Goal: Task Accomplishment & Management: Use online tool/utility

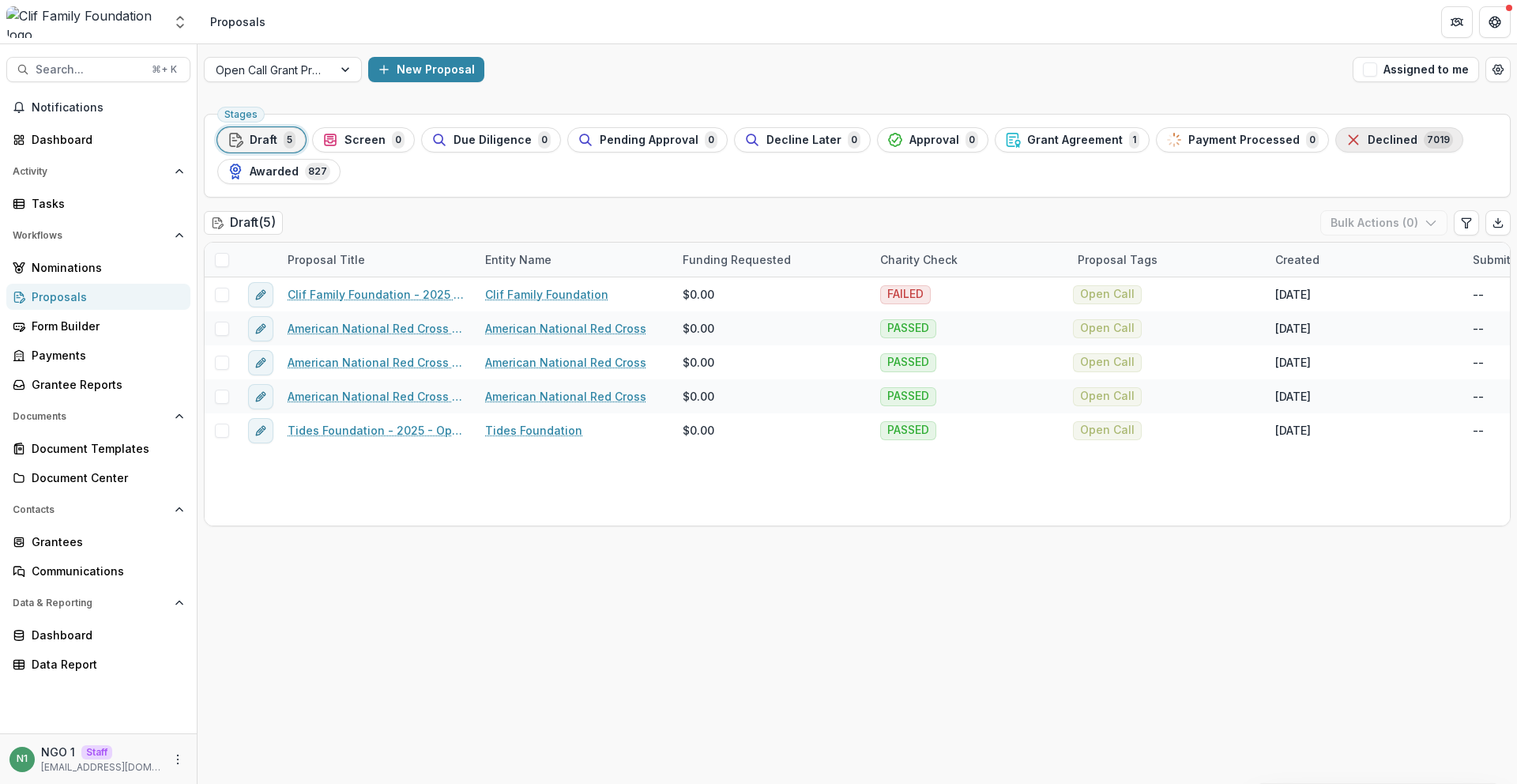
click at [1367, 142] on span "Declined" at bounding box center [1392, 140] width 49 height 14
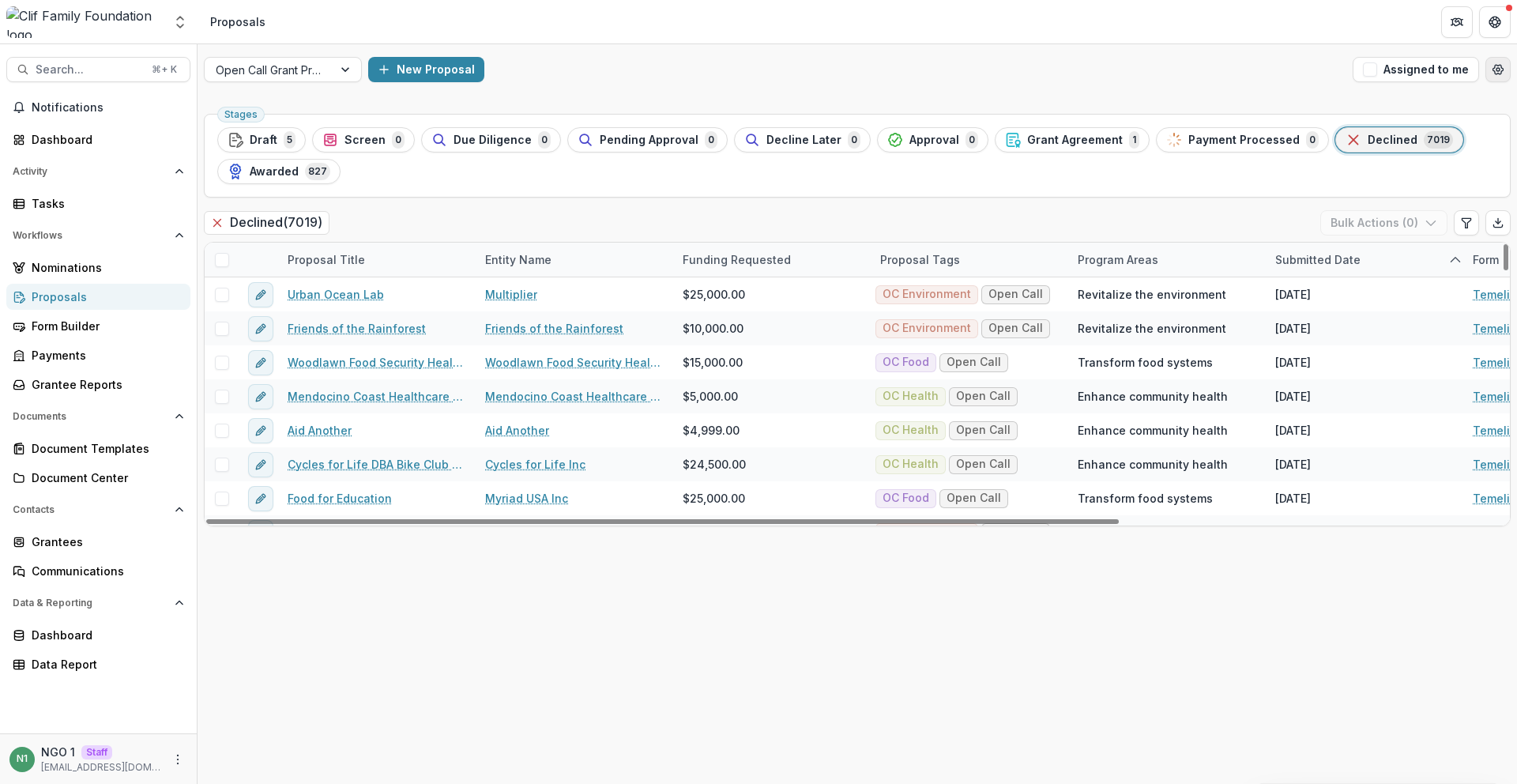
click at [1492, 74] on icon "Open table manager" at bounding box center [1498, 69] width 13 height 13
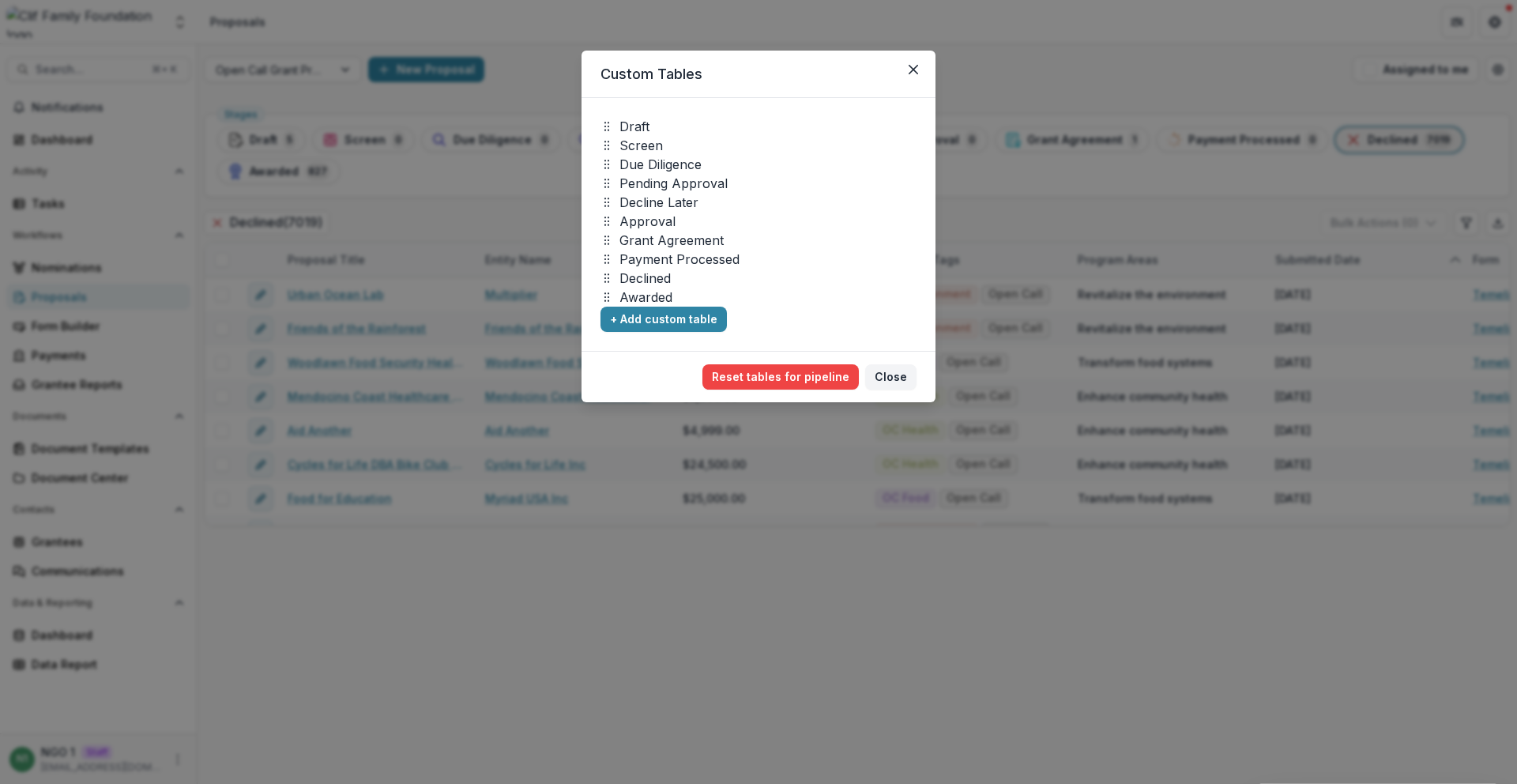
drag, startPoint x: 1448, startPoint y: 129, endPoint x: 1414, endPoint y: 139, distance: 35.4
click at [1448, 129] on div "Custom Tables Draft Screen Due Diligence Pending Approval Decline Later Approva…" at bounding box center [758, 392] width 1517 height 784
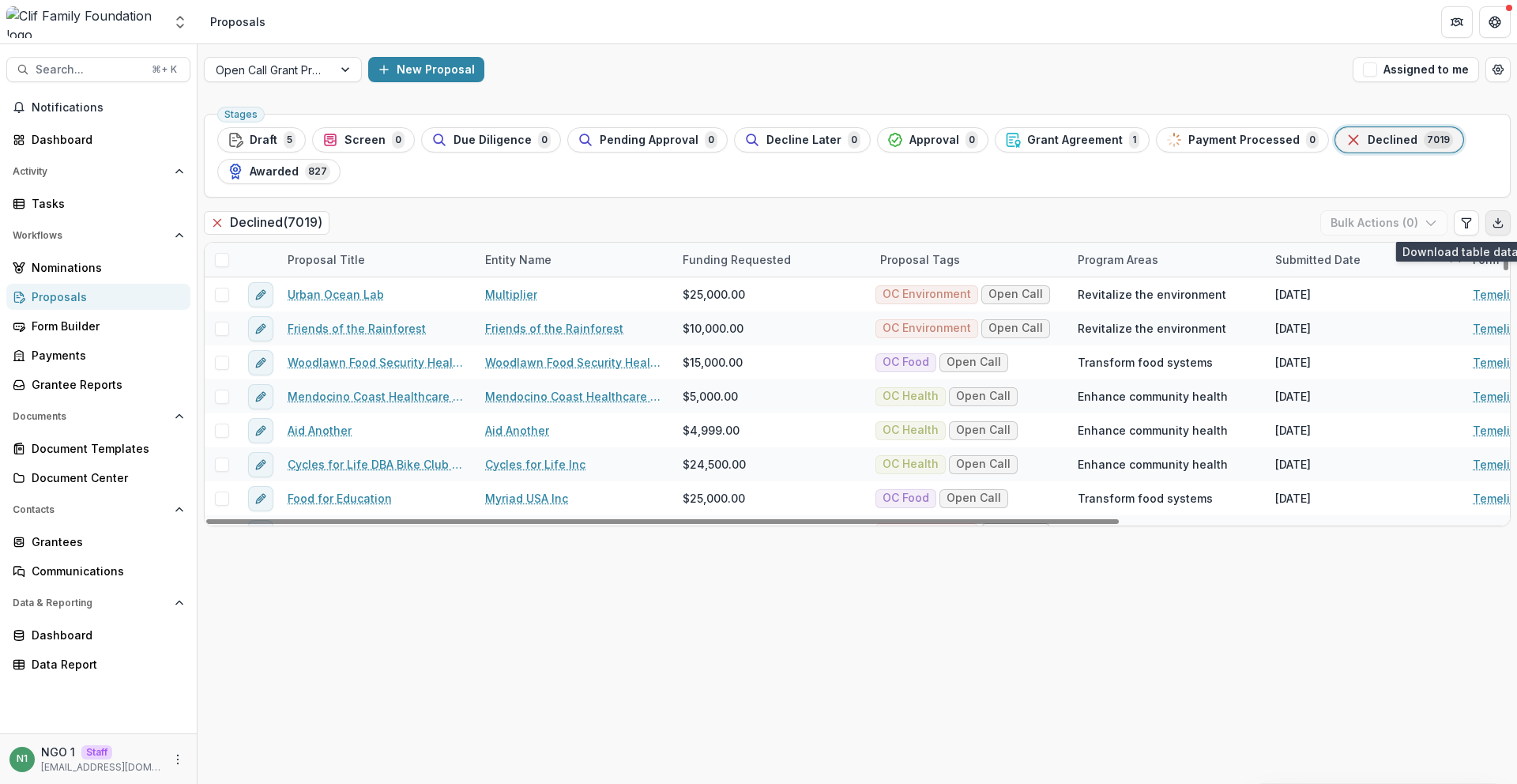
click at [1495, 229] on icon "Export table data" at bounding box center [1498, 223] width 13 height 13
